Goal: Task Accomplishment & Management: Manage account settings

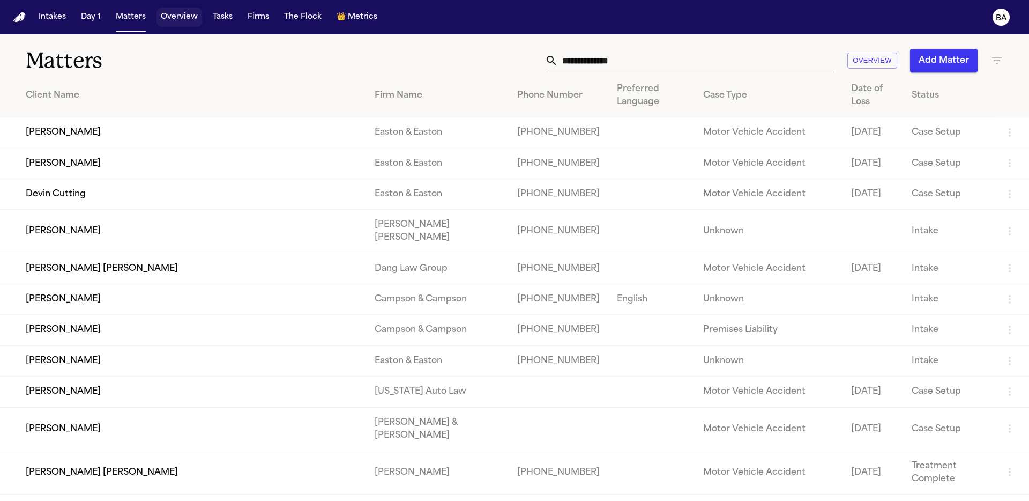
click at [173, 17] on button "Overview" at bounding box center [180, 17] width 46 height 19
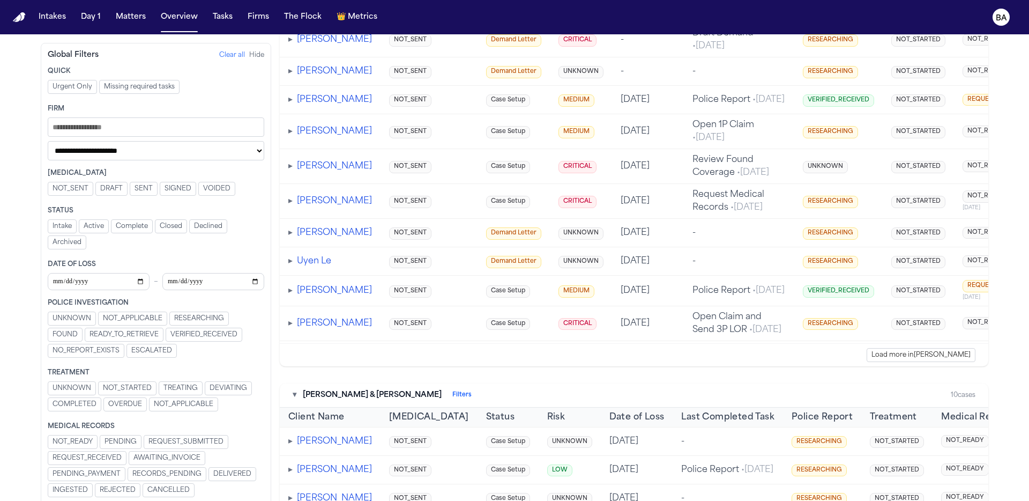
scroll to position [151, 0]
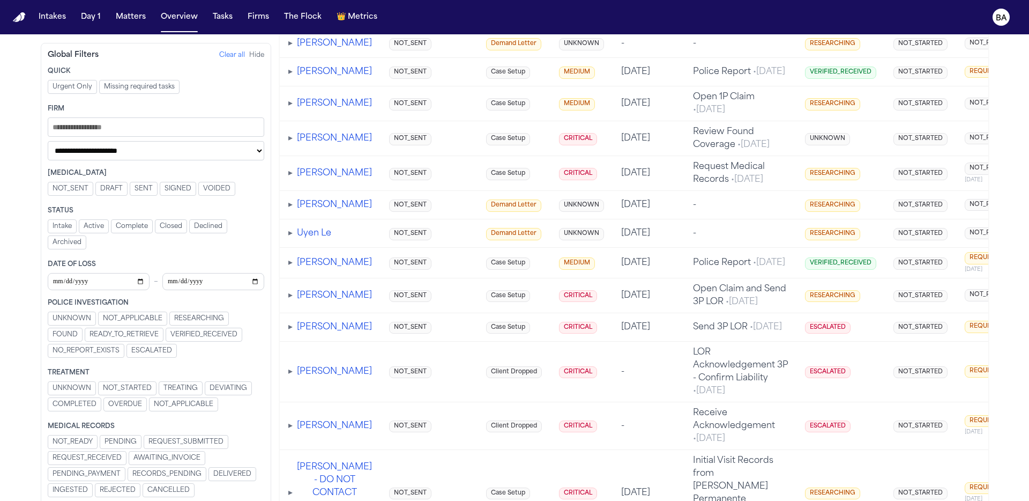
click at [291, 177] on span "▸" at bounding box center [290, 173] width 4 height 9
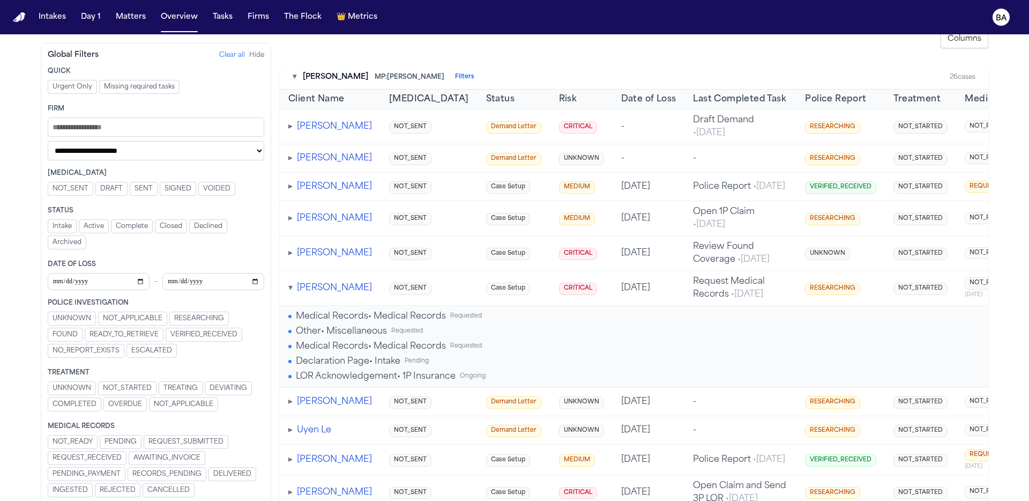
scroll to position [0, 0]
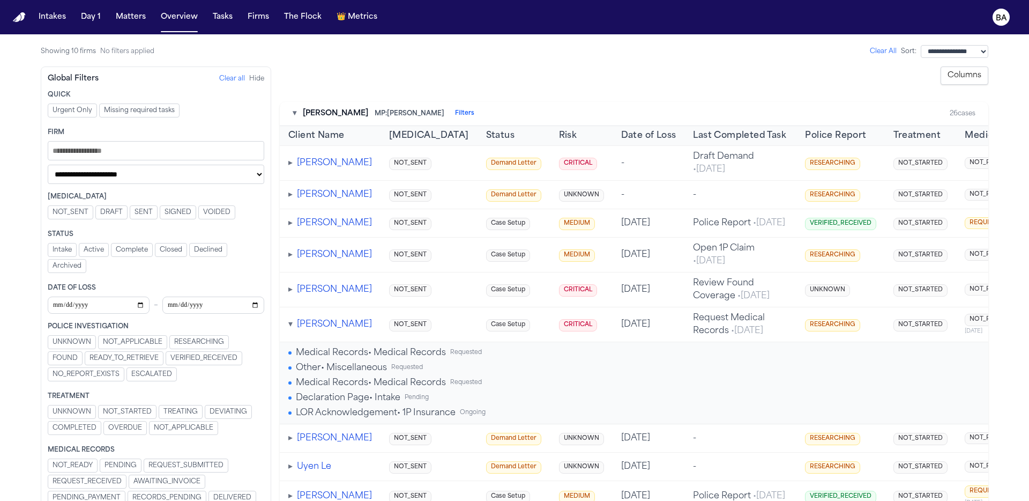
click at [292, 227] on span "▸" at bounding box center [290, 223] width 4 height 9
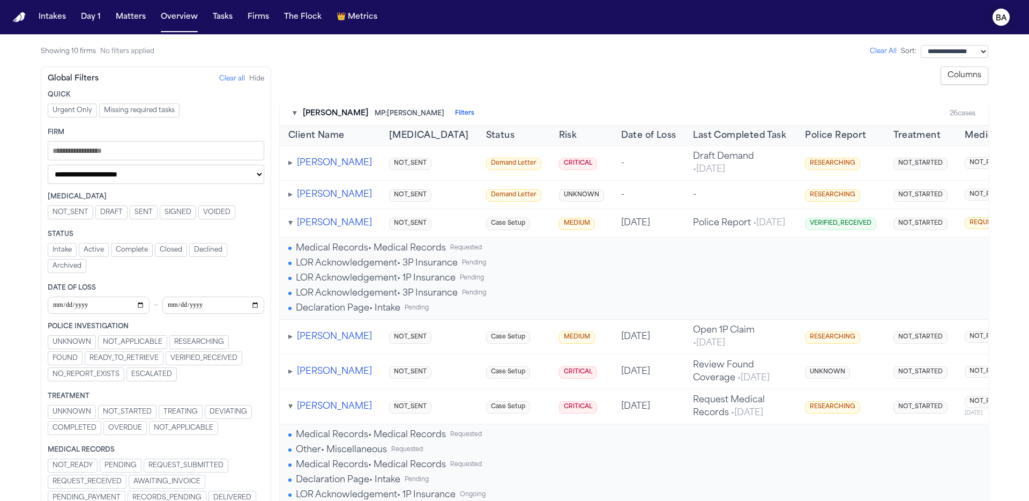
click at [1007, 17] on icon "BA" at bounding box center [1001, 17] width 17 height 17
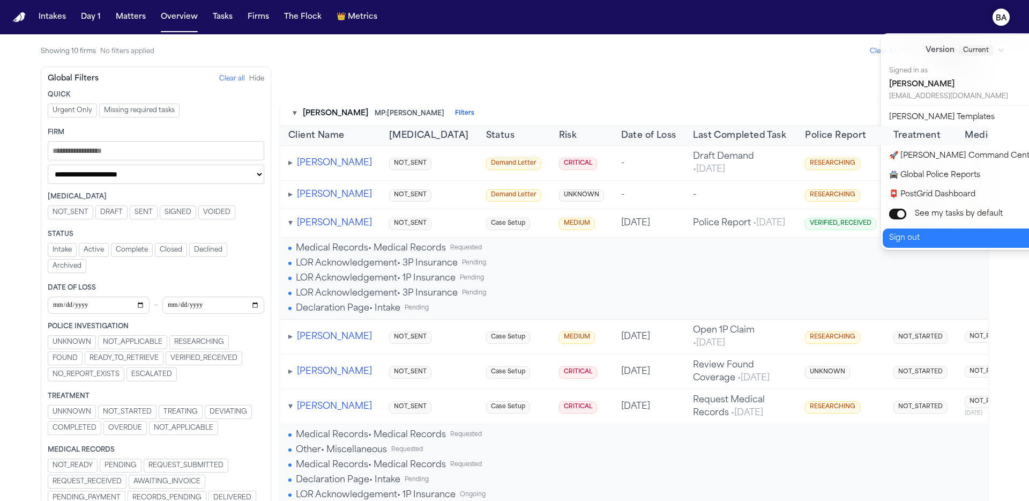
click at [941, 240] on button "Sign out" at bounding box center [972, 237] width 179 height 19
